Goal: Task Accomplishment & Management: Manage account settings

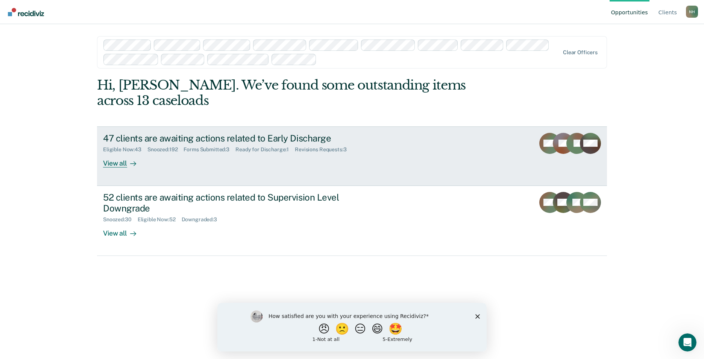
click at [249, 163] on div "47 clients are awaiting actions related to Early Discharge Eligible Now : 43 Sn…" at bounding box center [244, 150] width 282 height 35
